Goal: Task Accomplishment & Management: Complete application form

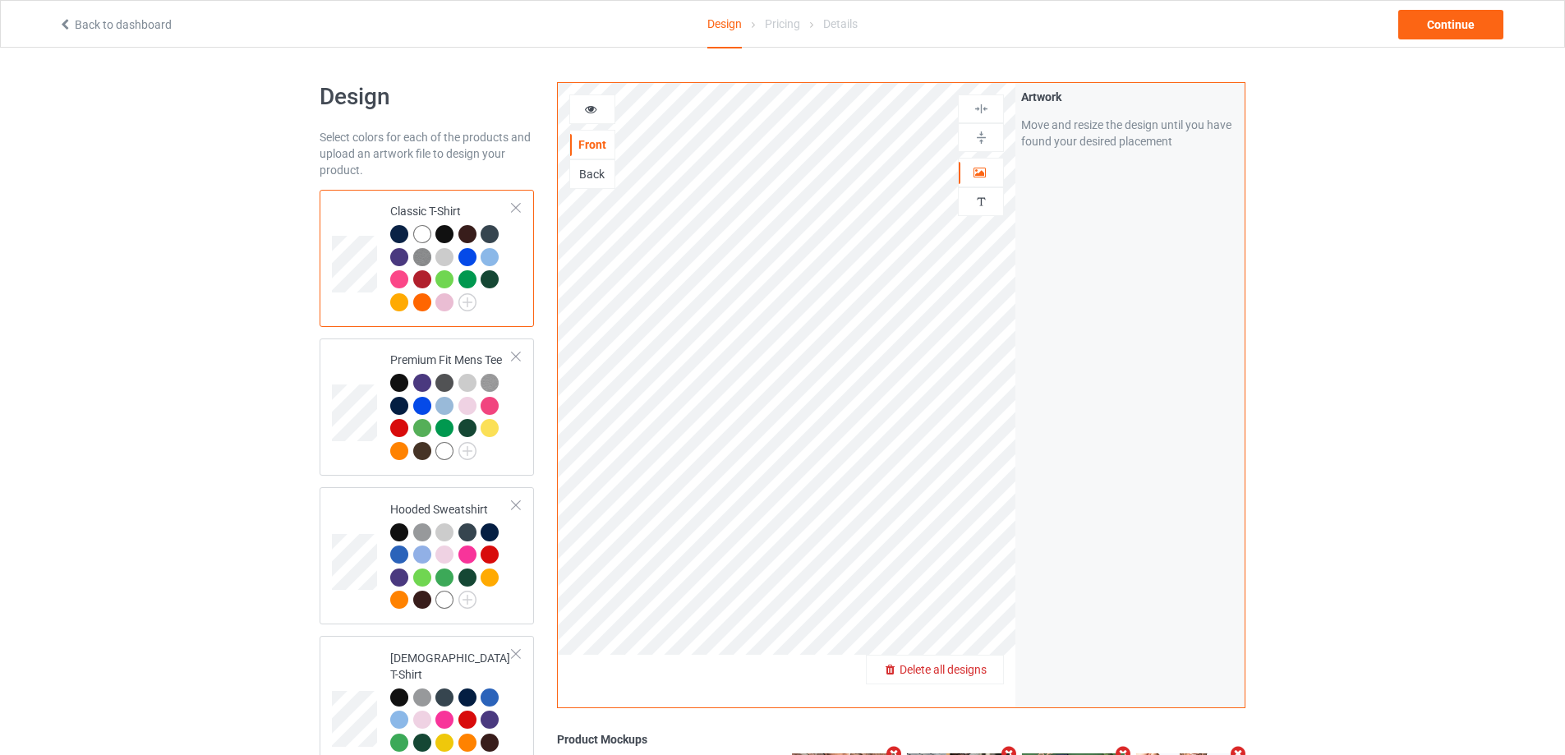
click at [974, 671] on span "Delete all designs" at bounding box center [942, 669] width 87 height 13
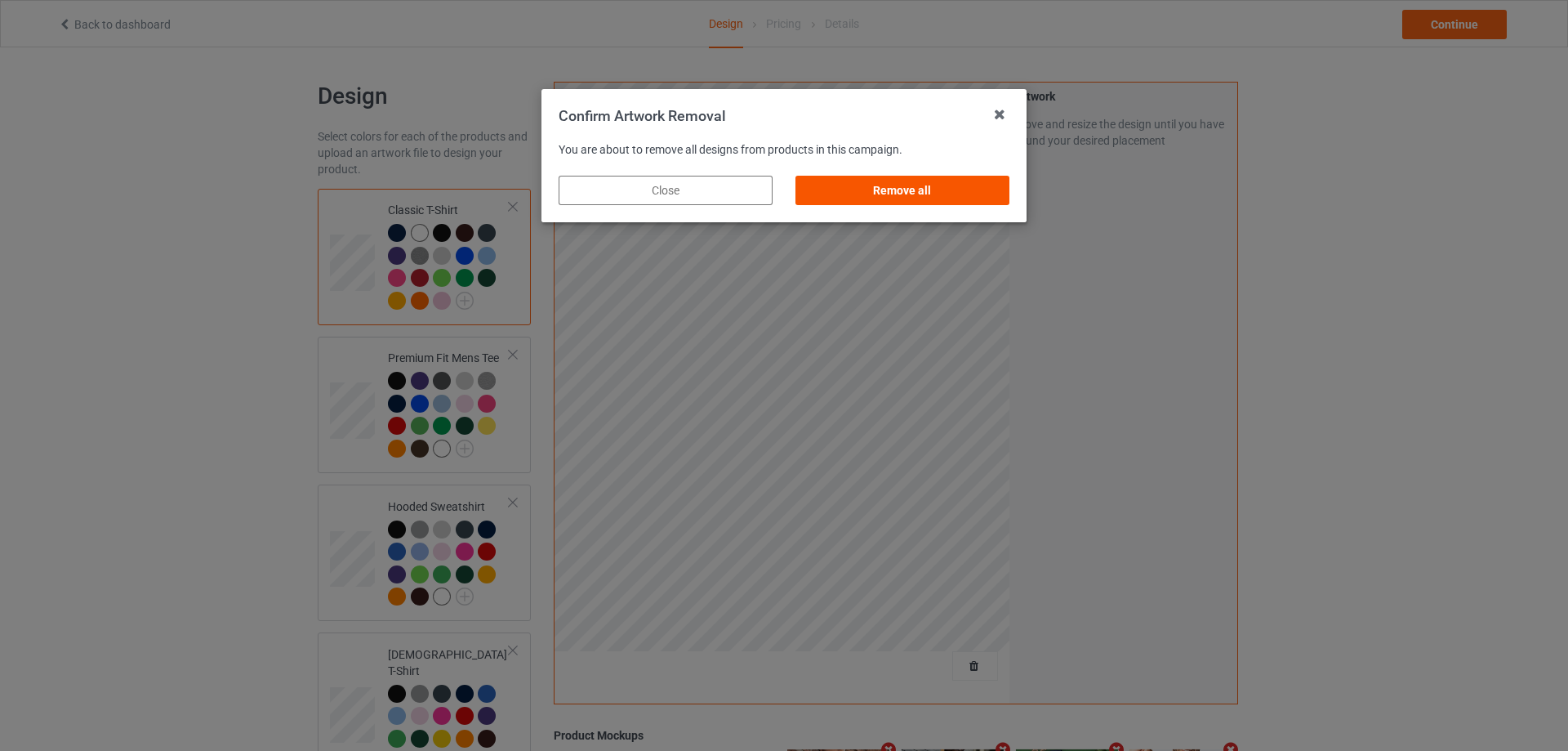
click at [959, 193] on div "Remove all" at bounding box center [902, 191] width 214 height 30
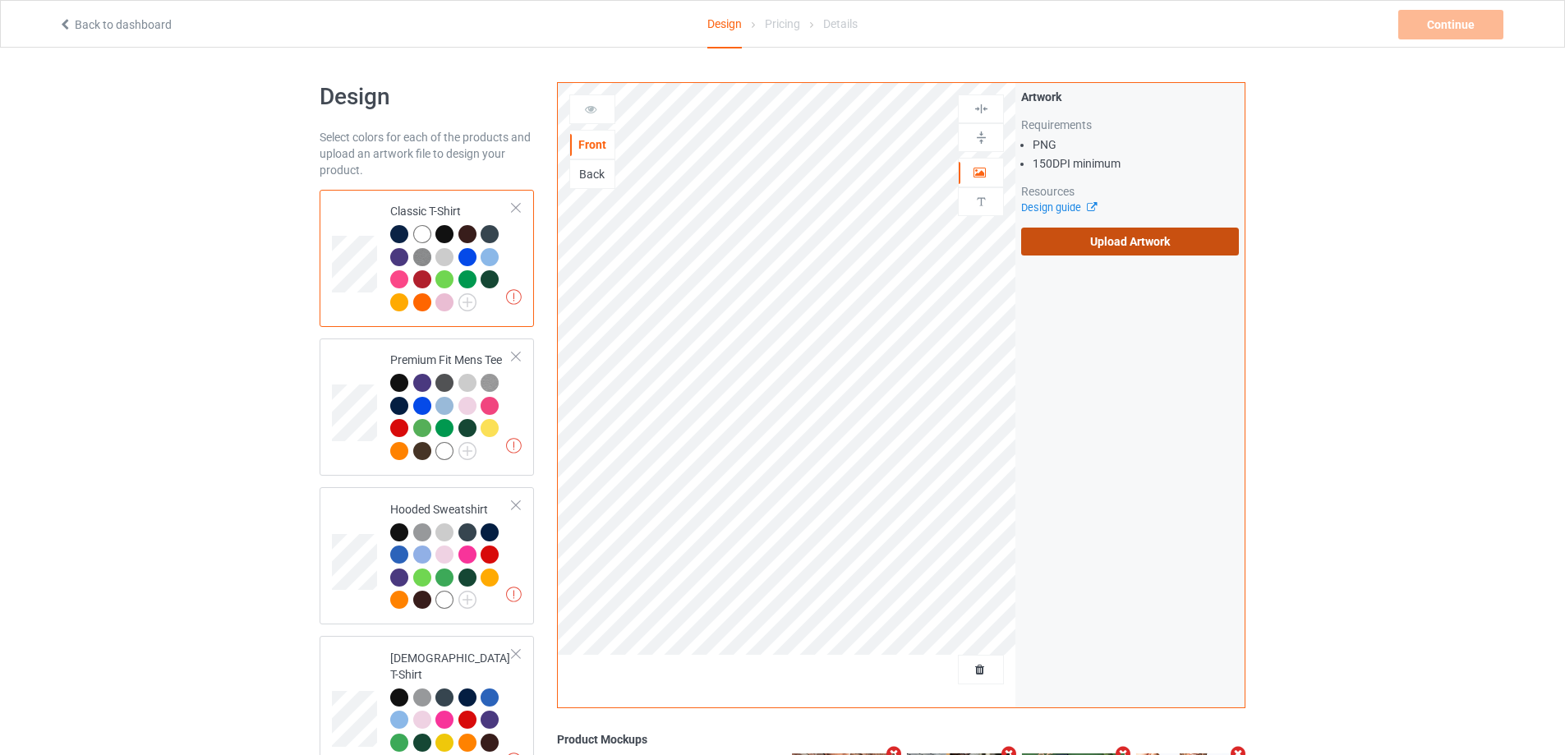
click at [1074, 241] on label "Upload Artwork" at bounding box center [1130, 242] width 218 height 28
click at [0, 0] on input "Upload Artwork" at bounding box center [0, 0] width 0 height 0
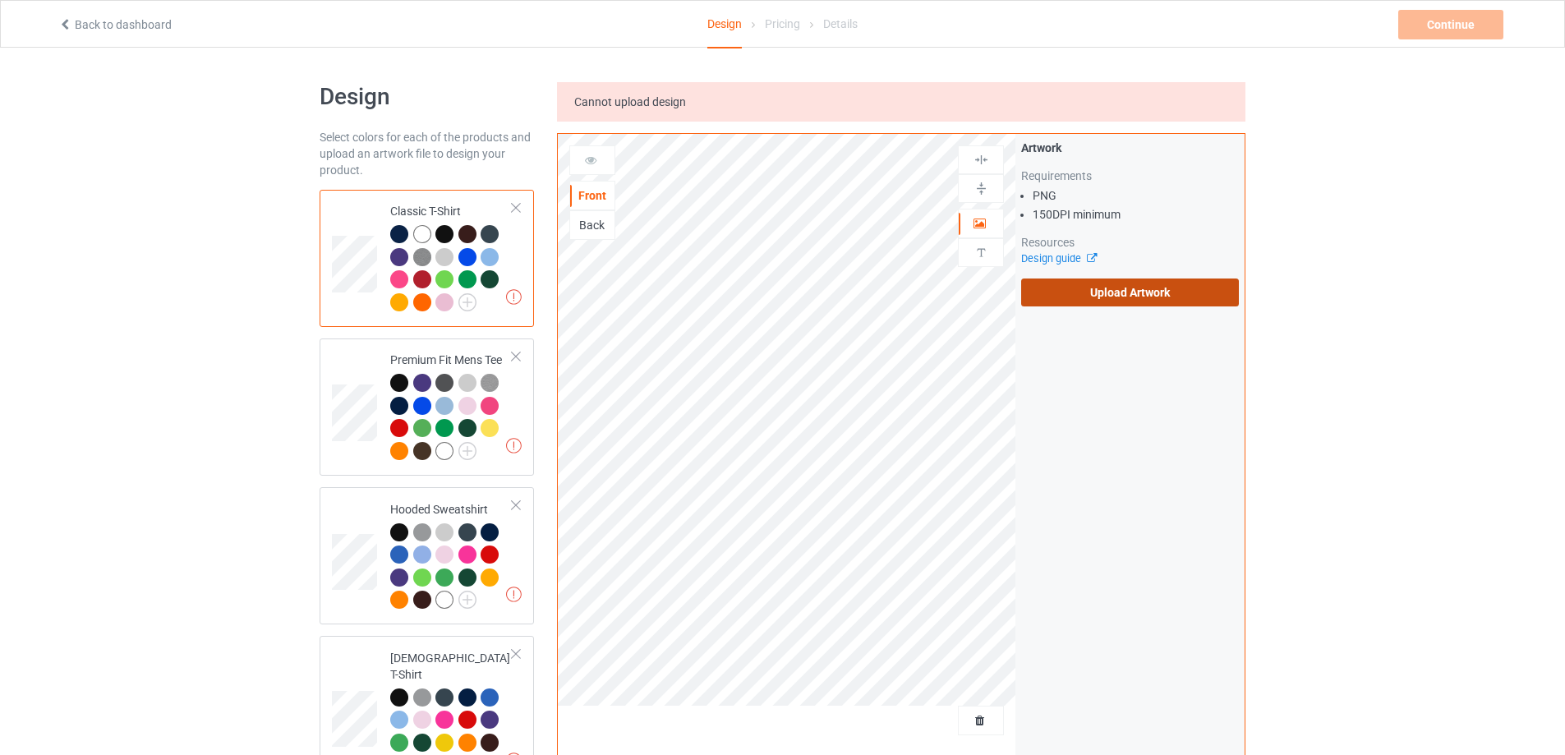
click at [1078, 301] on label "Upload Artwork" at bounding box center [1130, 292] width 218 height 28
click at [0, 0] on input "Upload Artwork" at bounding box center [0, 0] width 0 height 0
click at [1077, 301] on label "Upload Artwork" at bounding box center [1130, 292] width 218 height 28
click at [0, 0] on input "Upload Artwork" at bounding box center [0, 0] width 0 height 0
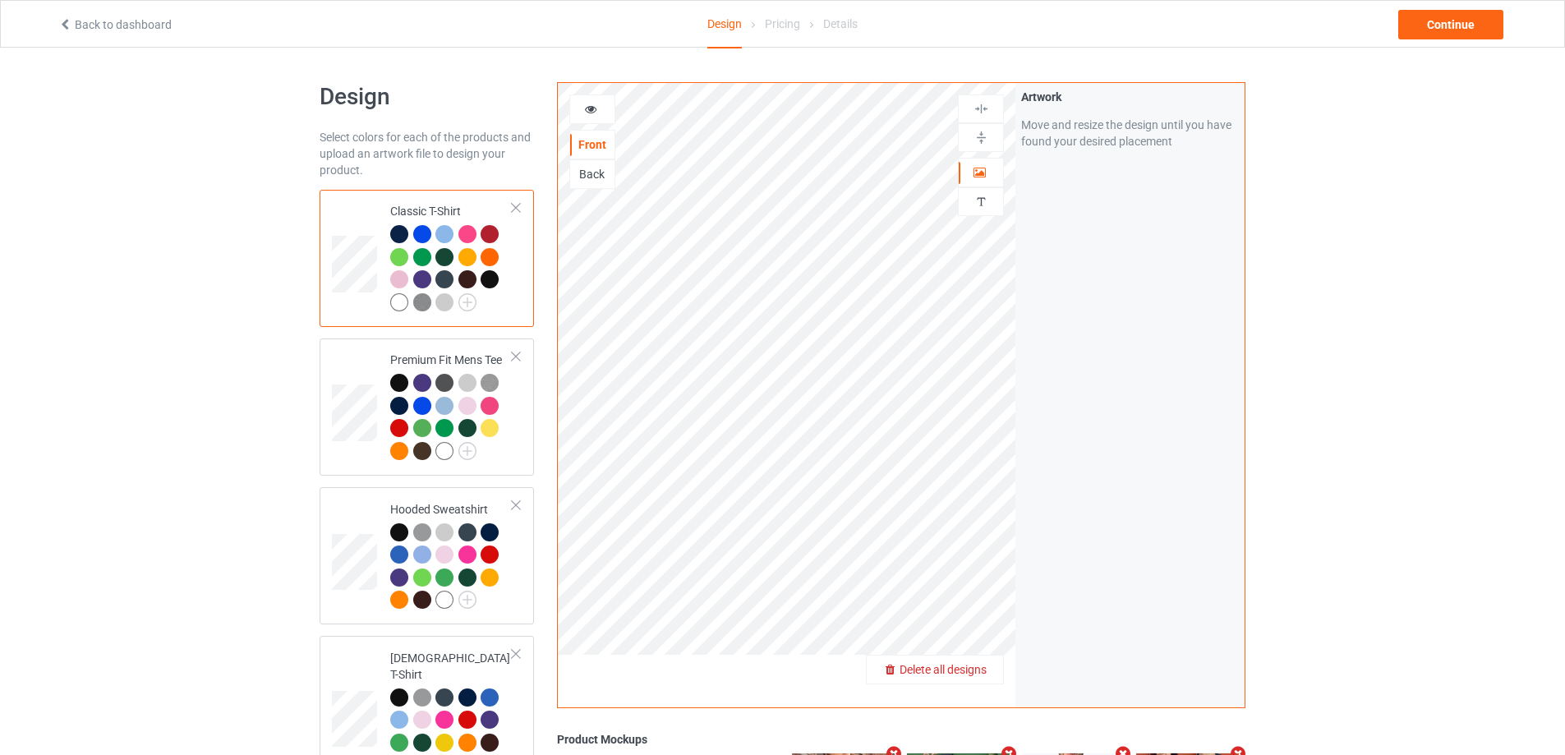
click at [983, 676] on span "Delete all designs" at bounding box center [942, 669] width 87 height 13
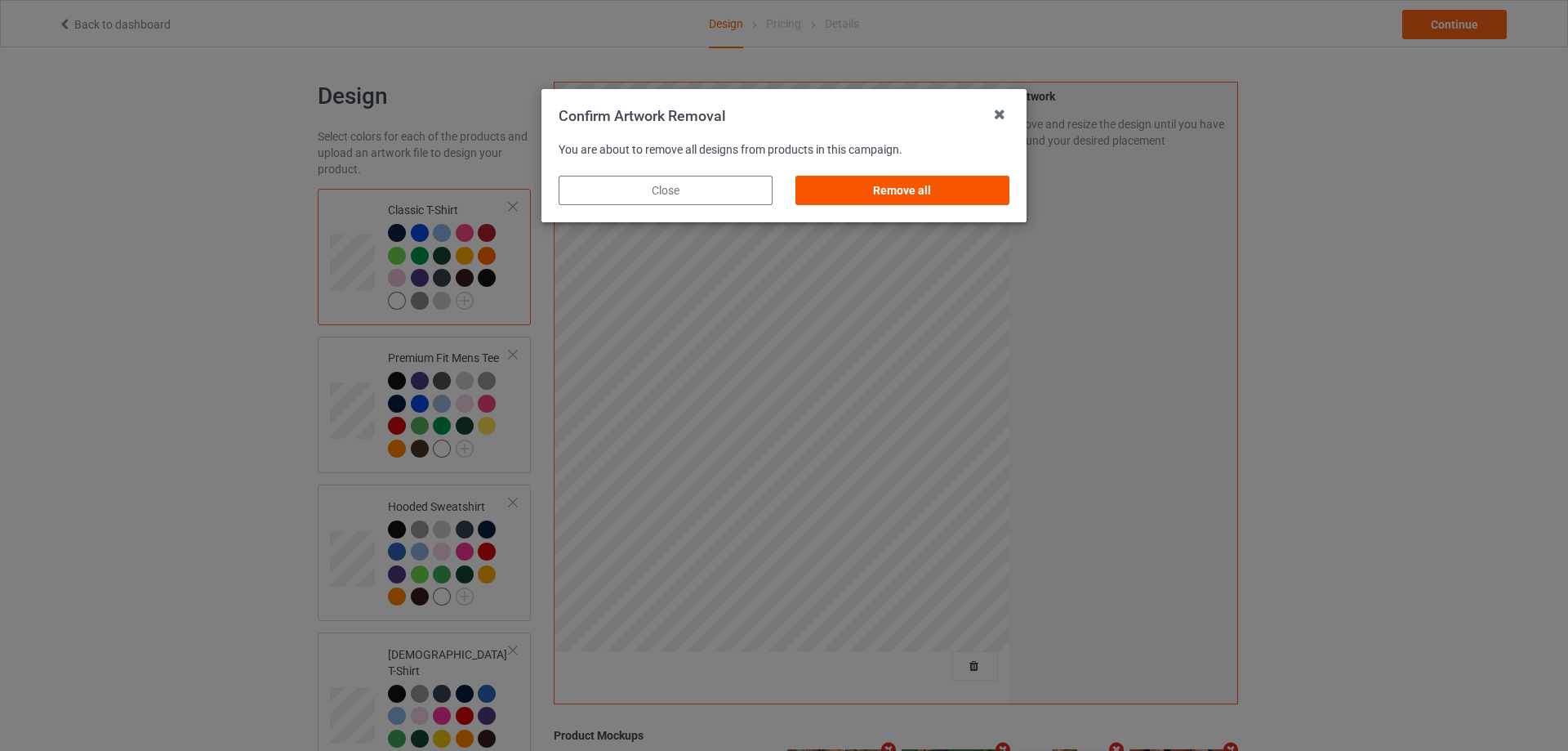
click at [968, 190] on div "Remove all" at bounding box center [902, 191] width 214 height 30
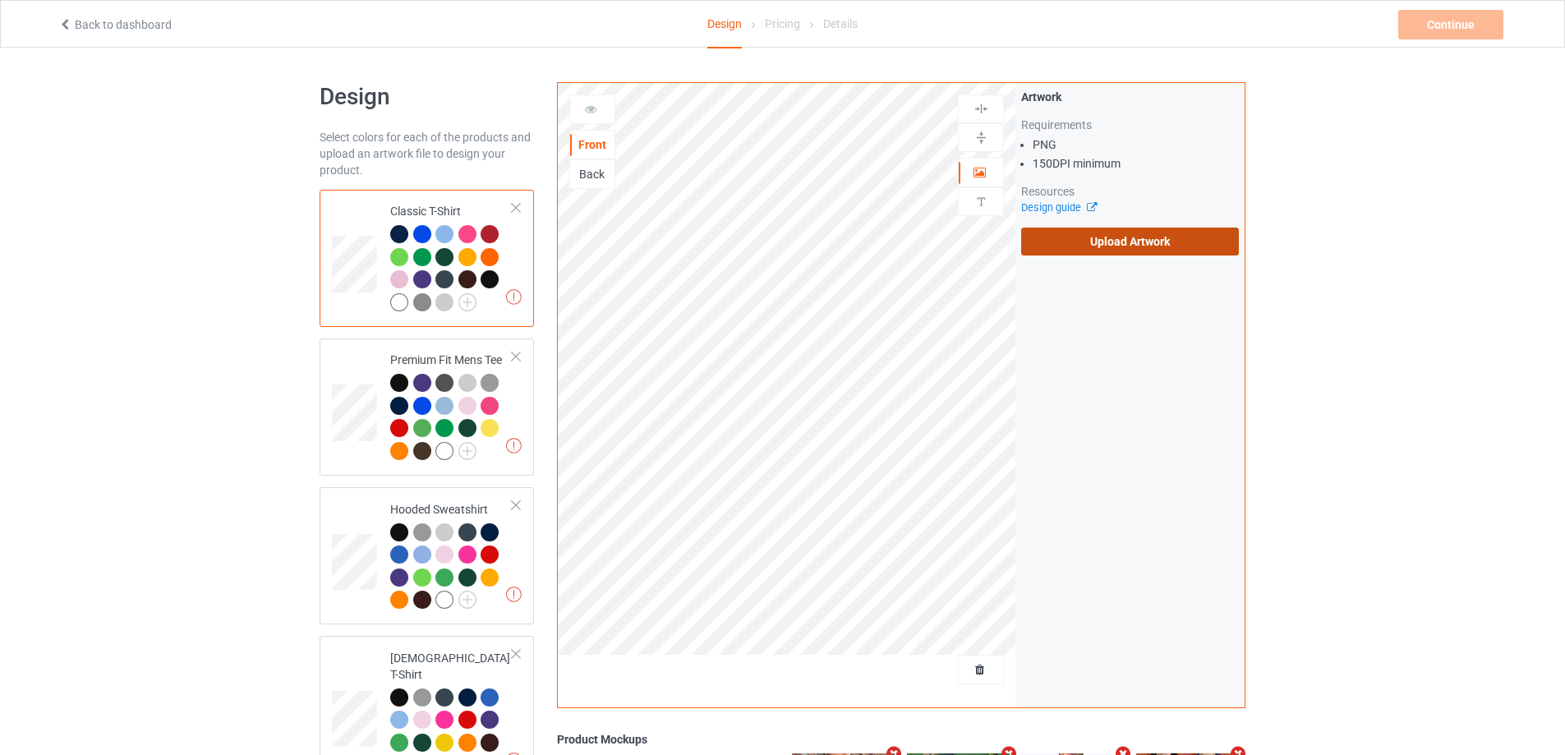
click at [1091, 239] on label "Upload Artwork" at bounding box center [1130, 242] width 218 height 28
click at [0, 0] on input "Upload Artwork" at bounding box center [0, 0] width 0 height 0
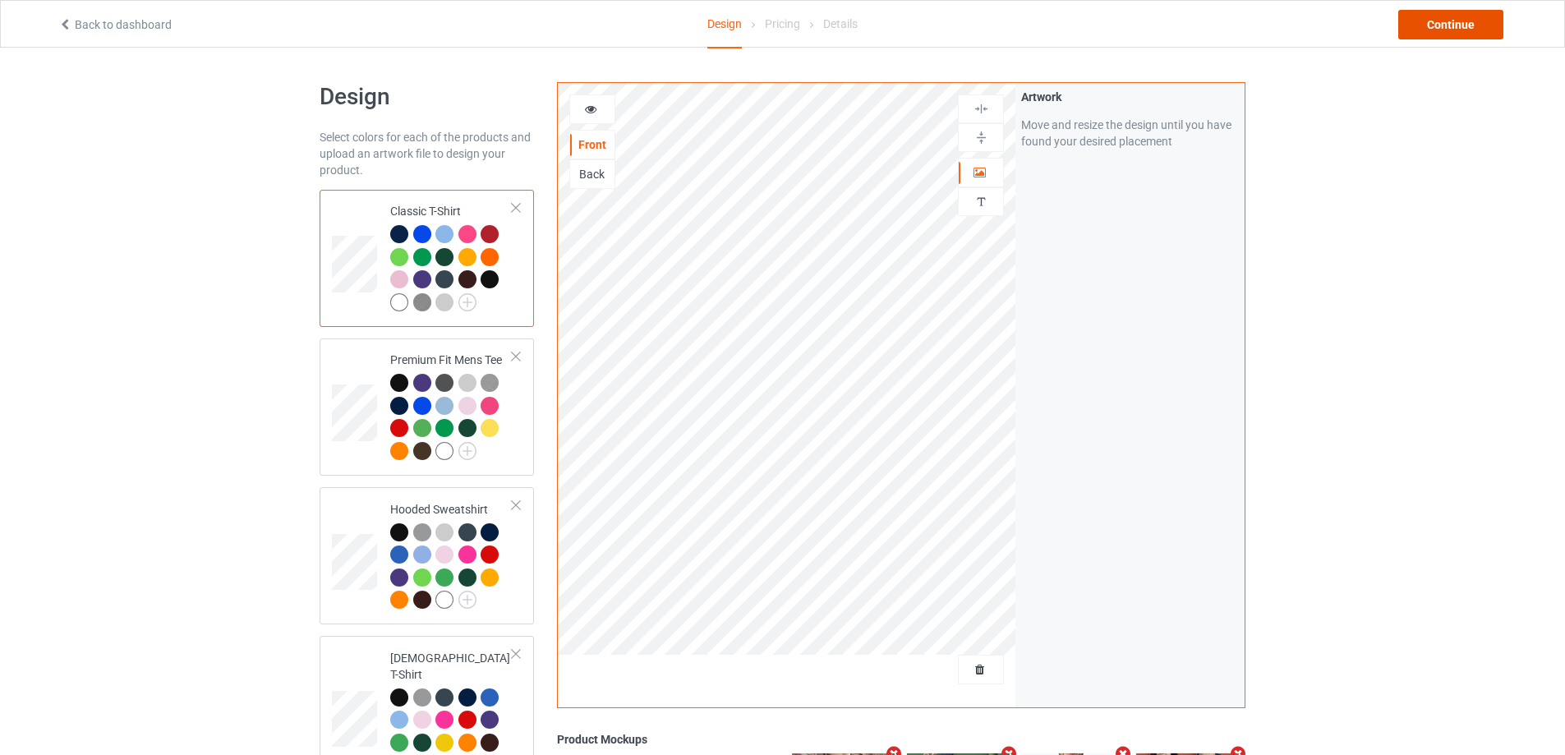
click at [1459, 10] on div "Continue" at bounding box center [1450, 25] width 105 height 30
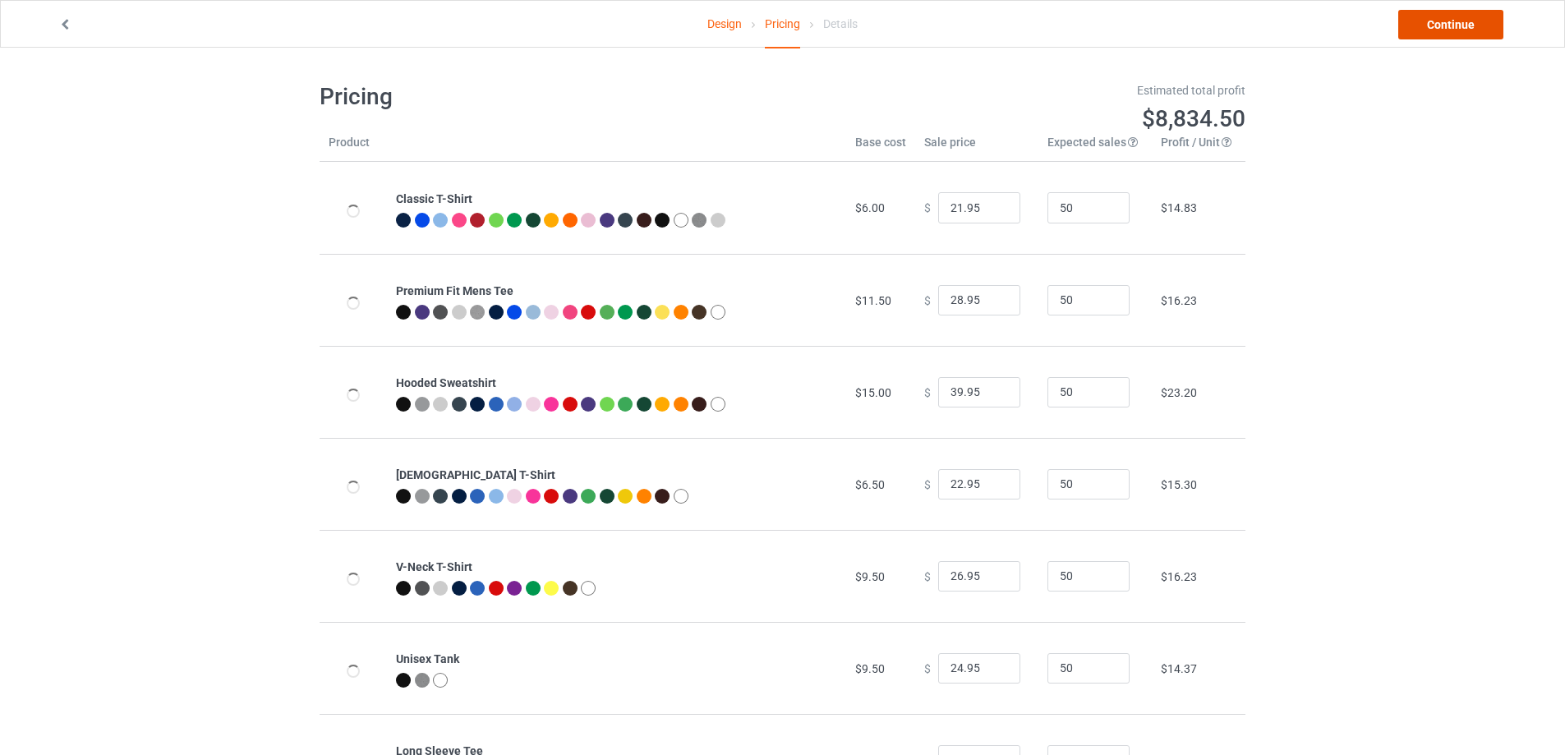
click at [1479, 26] on link "Continue" at bounding box center [1450, 25] width 105 height 30
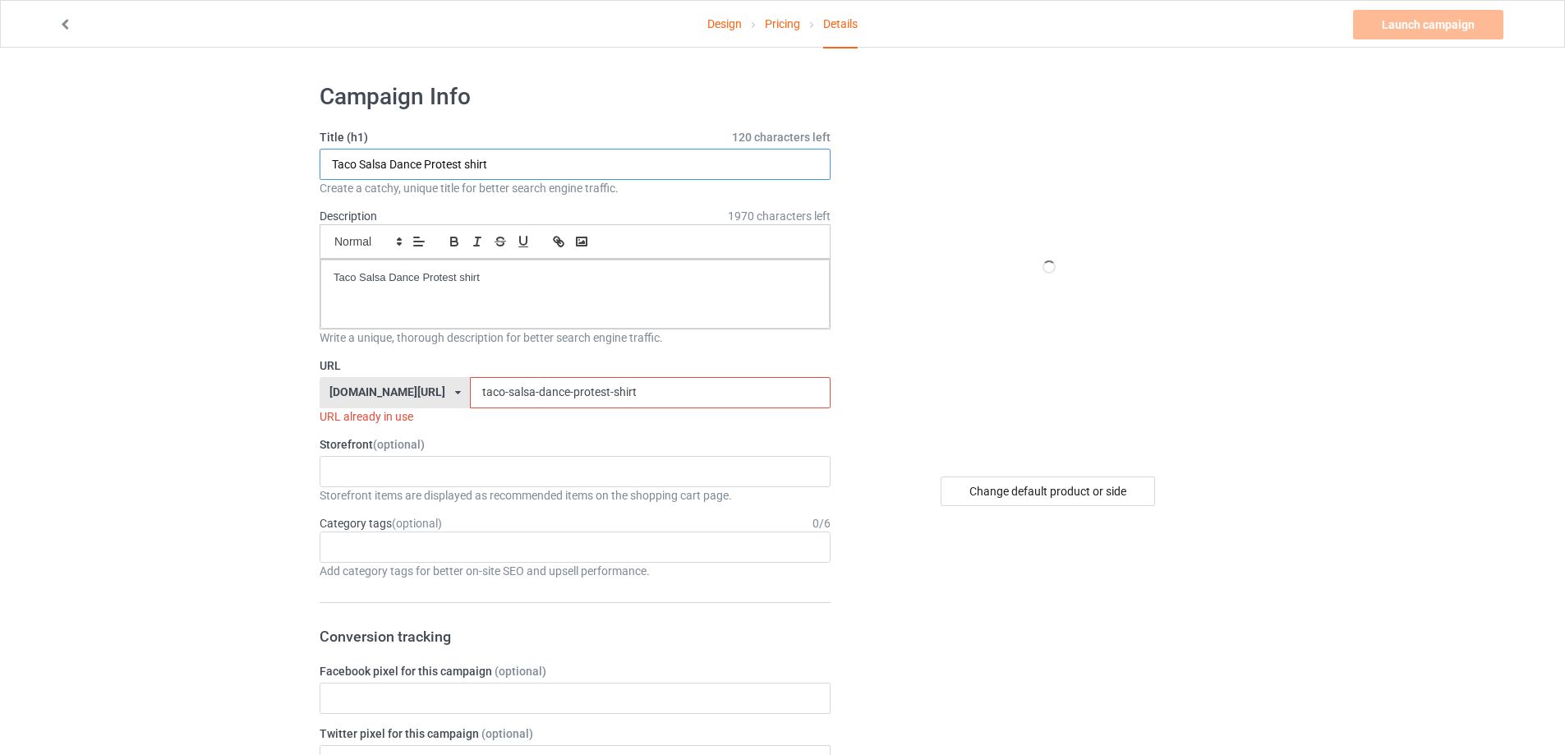
paste input "[PERSON_NAME] tribal thief"
type input "[PERSON_NAME] tribal thief shirt"
drag, startPoint x: 542, startPoint y: 276, endPoint x: 209, endPoint y: 285, distance: 332.8
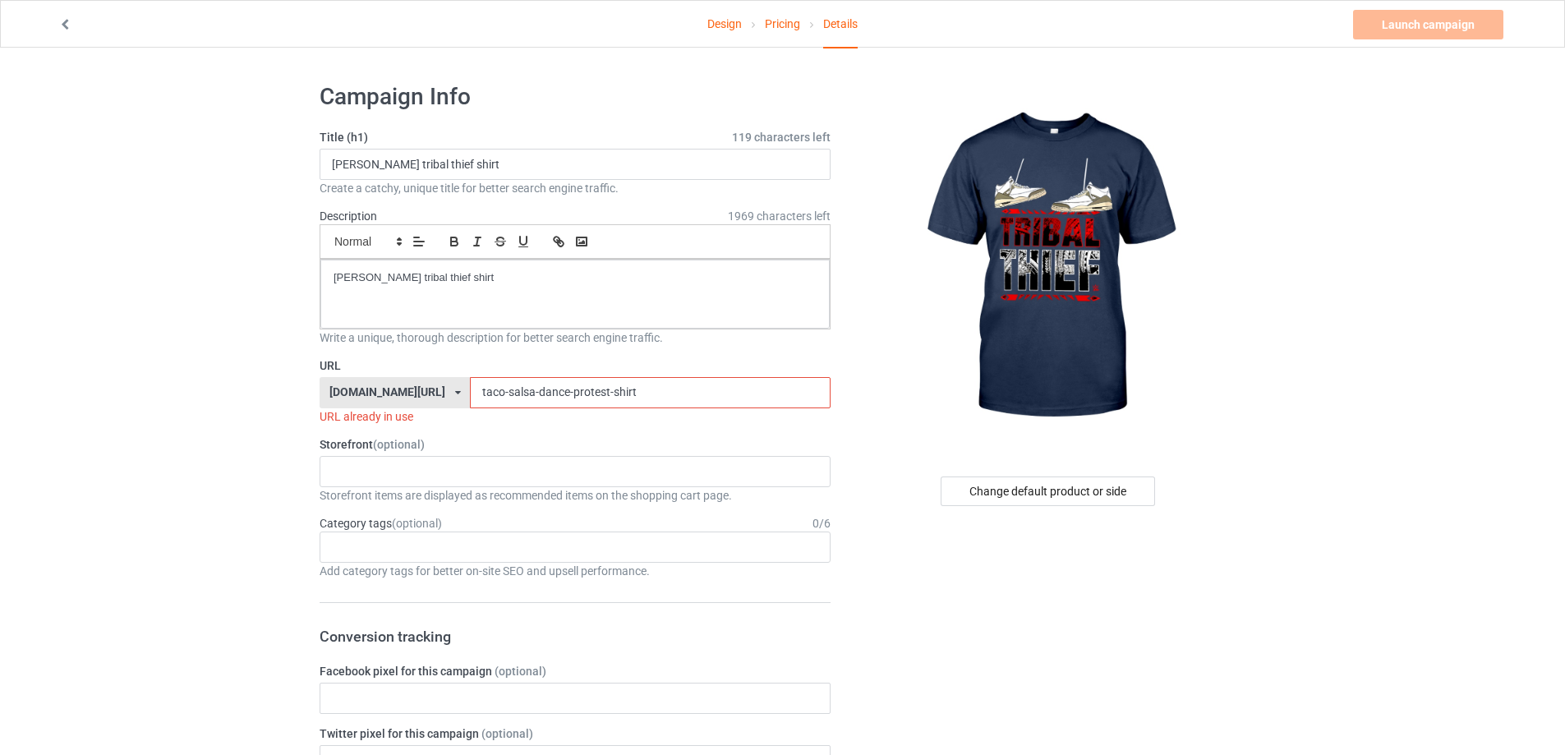
drag, startPoint x: 366, startPoint y: 393, endPoint x: 202, endPoint y: 390, distance: 163.5
paste input "[PERSON_NAME]-tribal-thief"
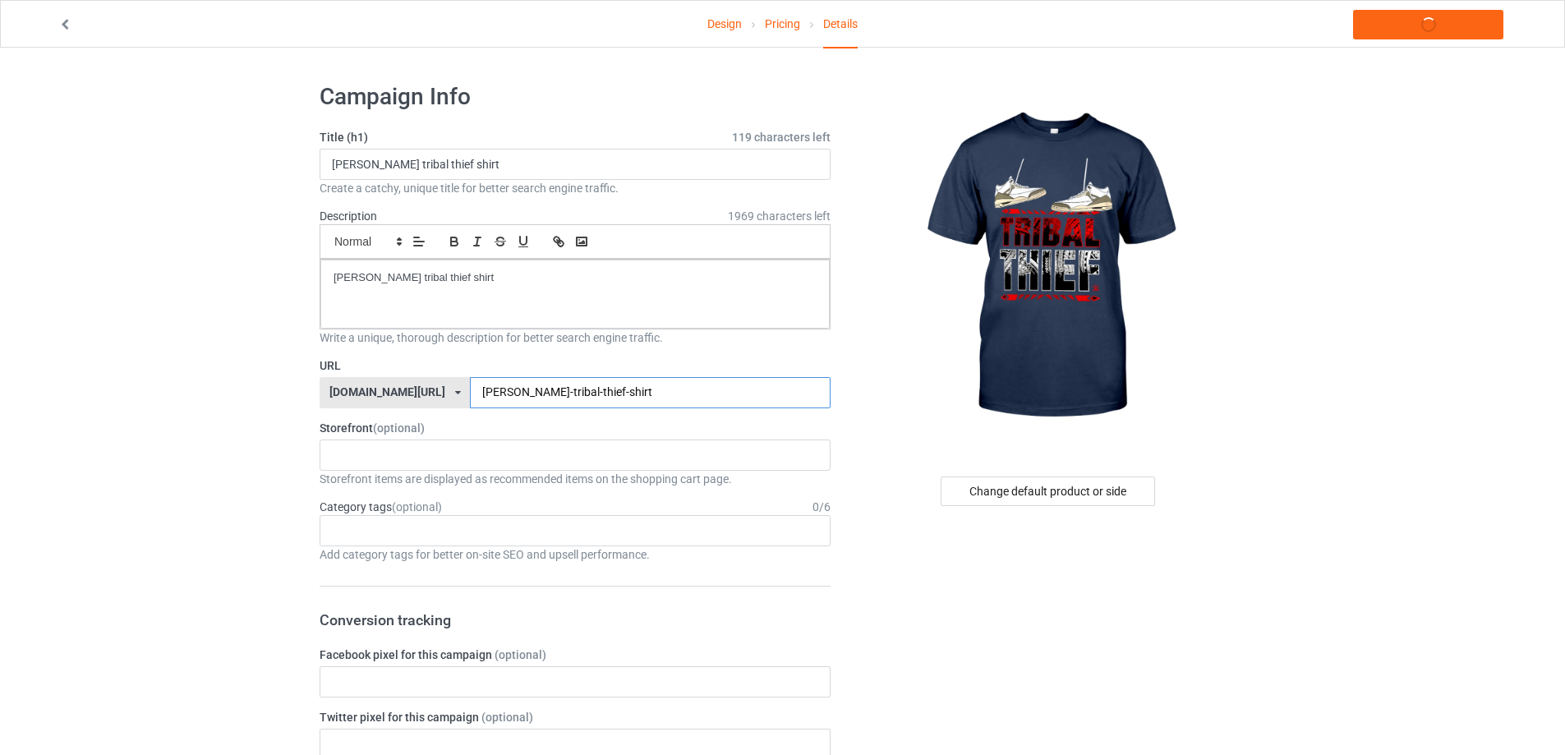
type input "[PERSON_NAME]-tribal-thief-shirt"
drag, startPoint x: 430, startPoint y: 276, endPoint x: 150, endPoint y: 271, distance: 280.1
copy p "[PERSON_NAME] tribal thief shirt"
click at [1443, 25] on link "Launch campaign" at bounding box center [1428, 25] width 150 height 30
